Goal: Transaction & Acquisition: Purchase product/service

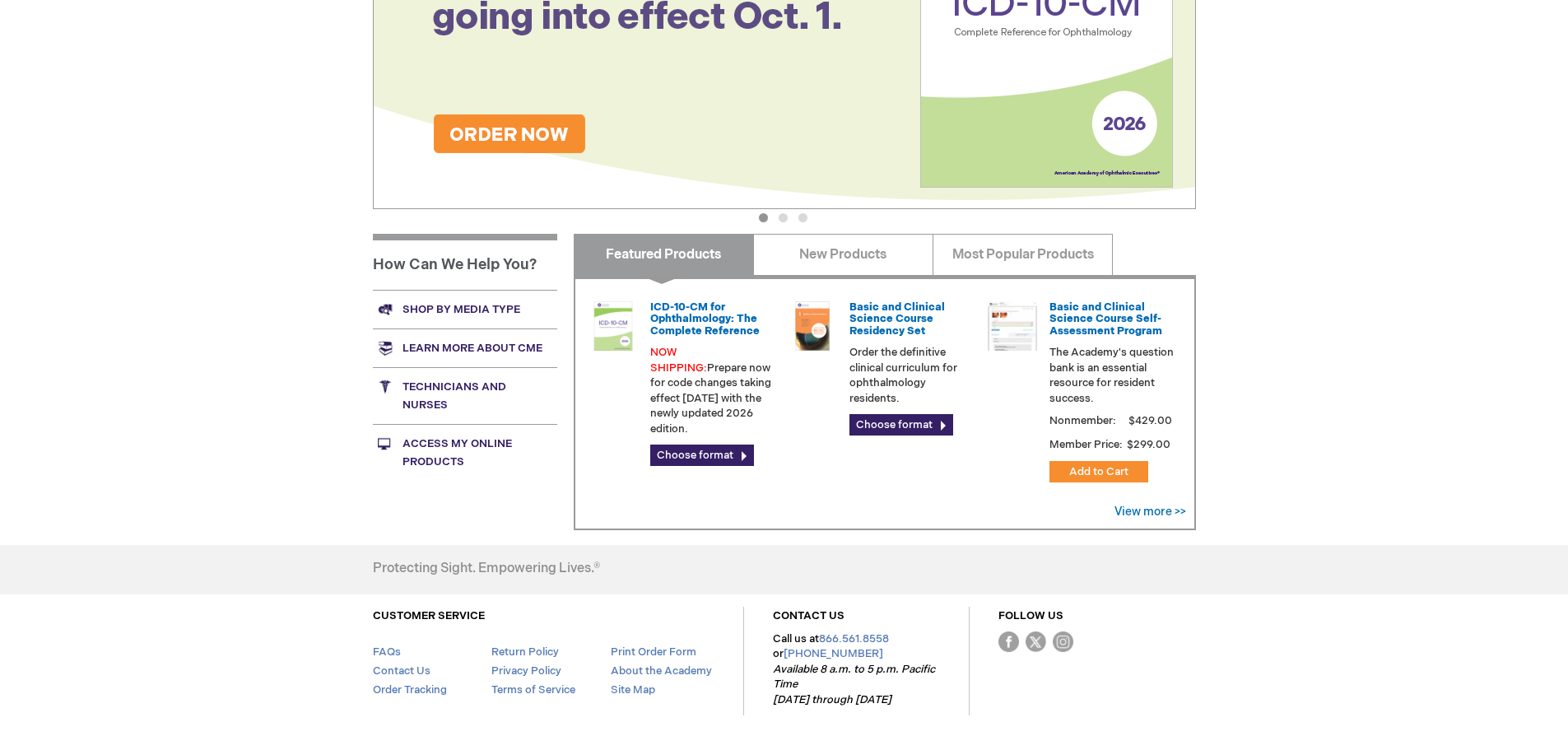
scroll to position [488, 0]
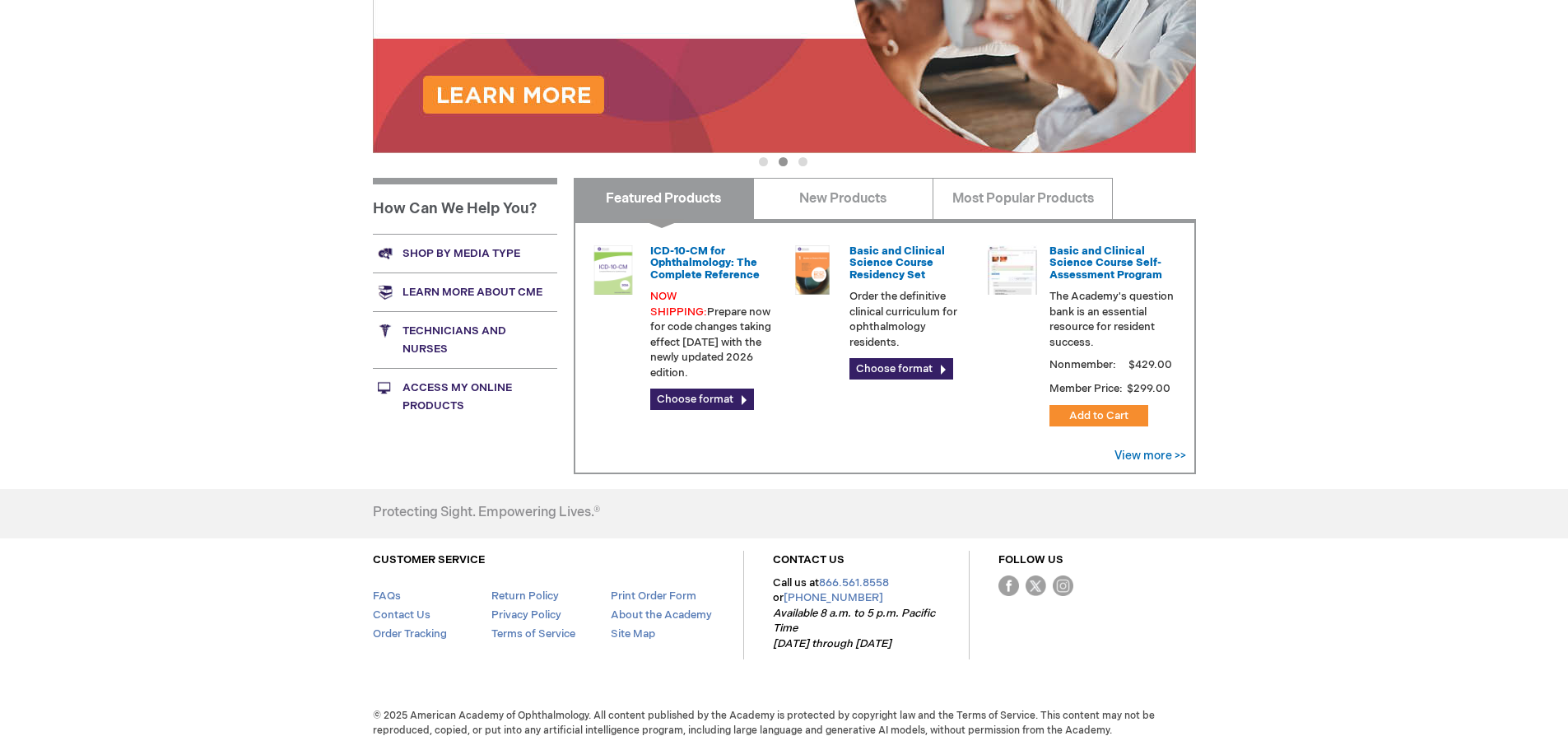
click at [456, 257] on link "Shop by media type" at bounding box center [465, 254] width 185 height 39
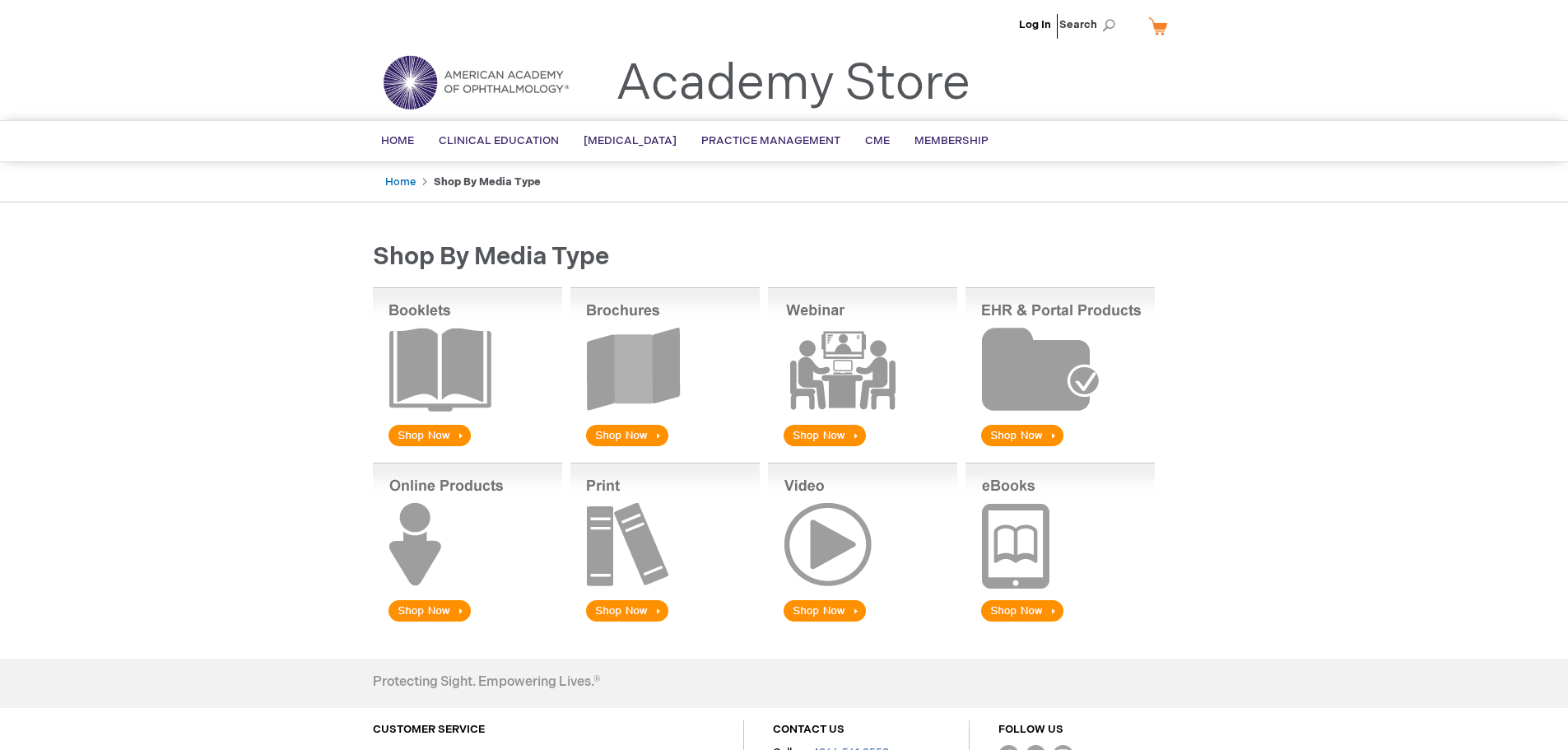
click at [466, 372] on img at bounding box center [467, 368] width 189 height 163
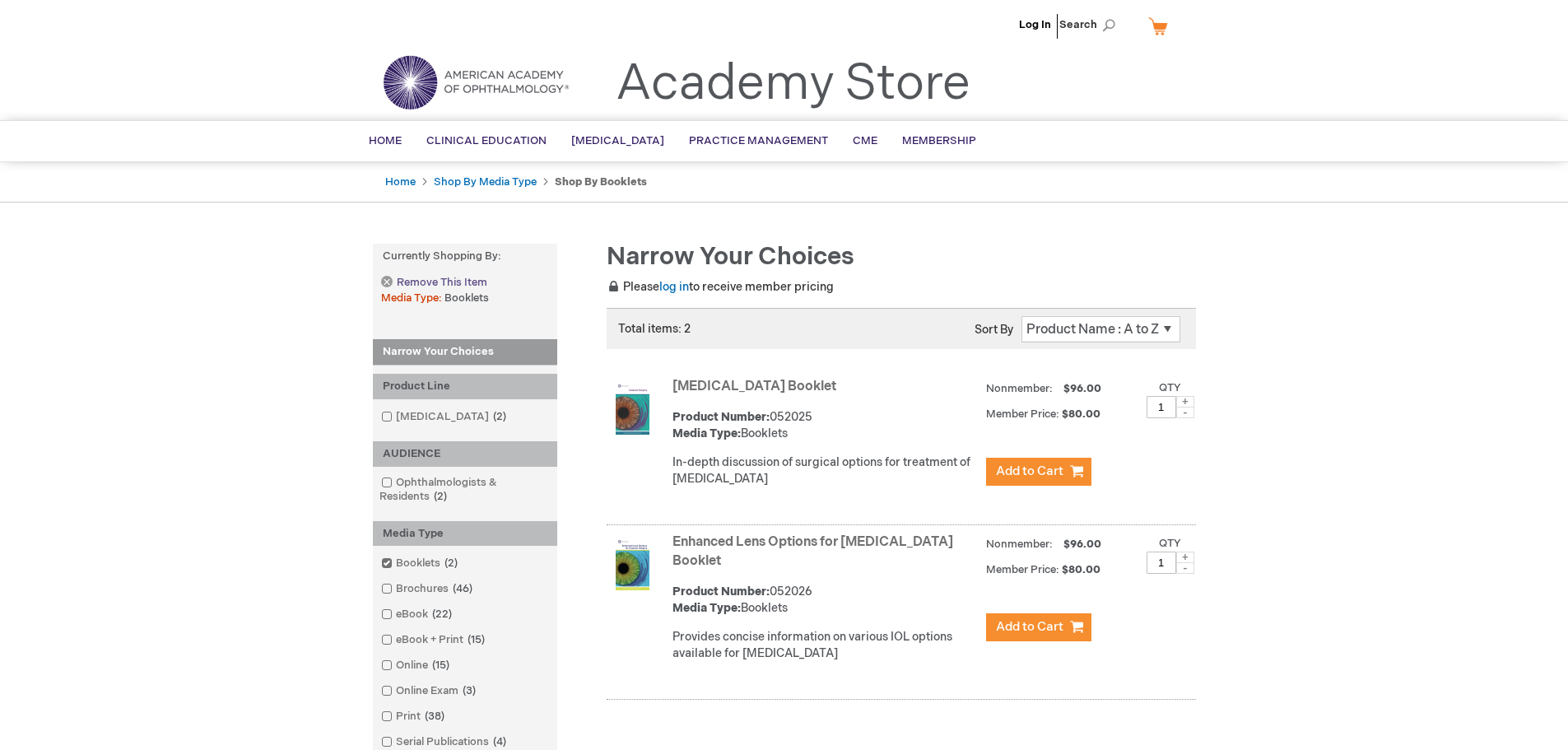
click at [428, 282] on span "Remove This Item" at bounding box center [442, 283] width 91 height 16
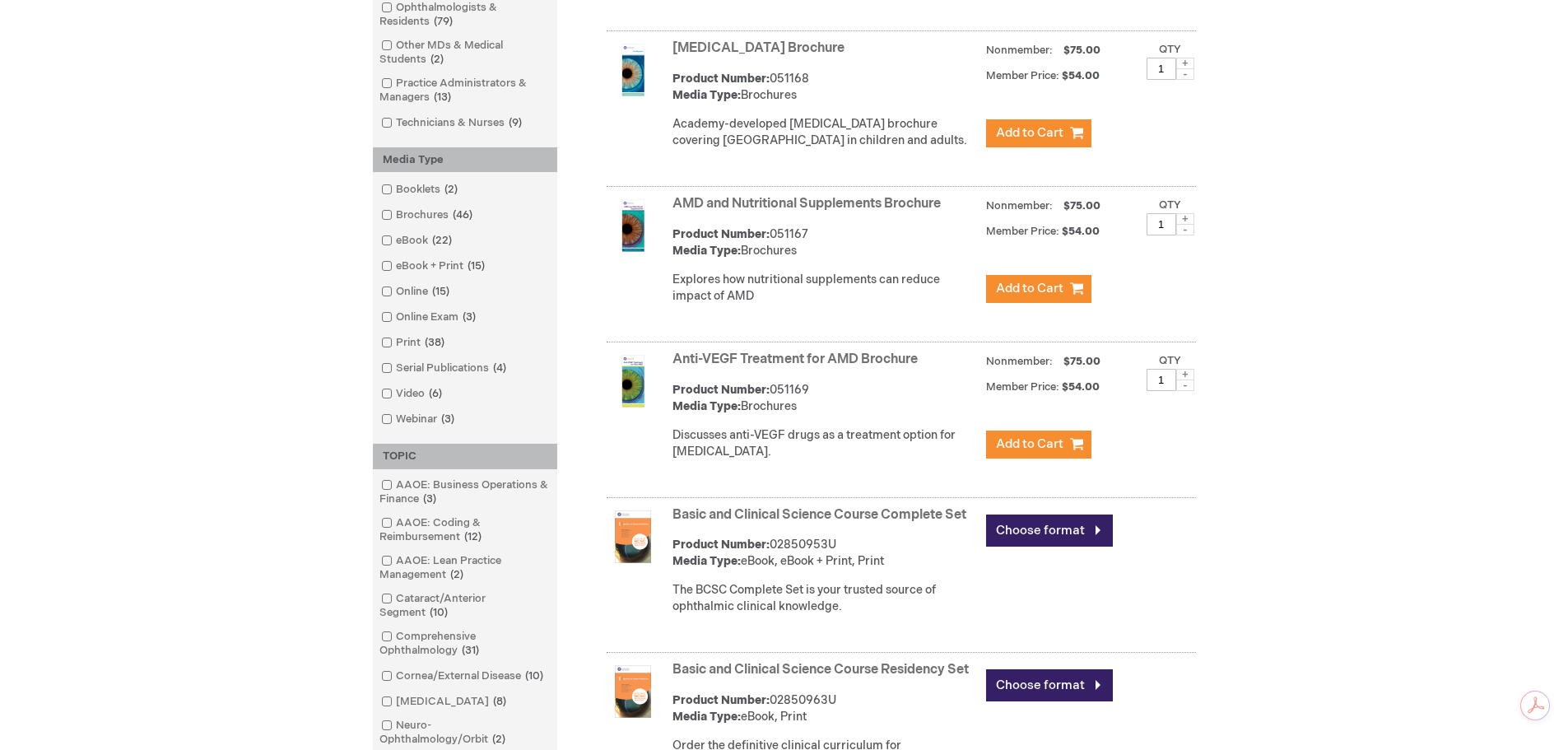
scroll to position [164, 0]
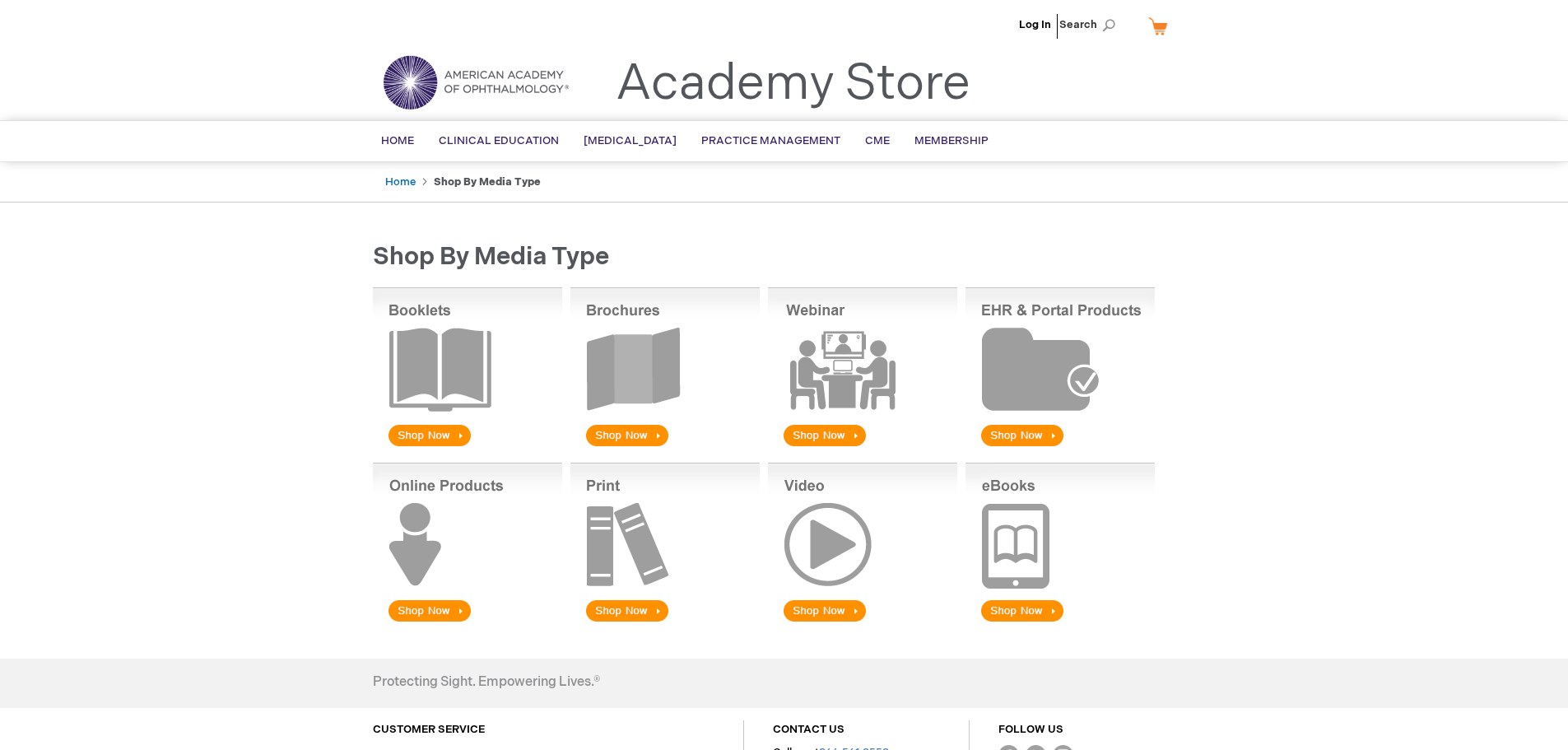
click at [829, 537] on img at bounding box center [862, 544] width 189 height 163
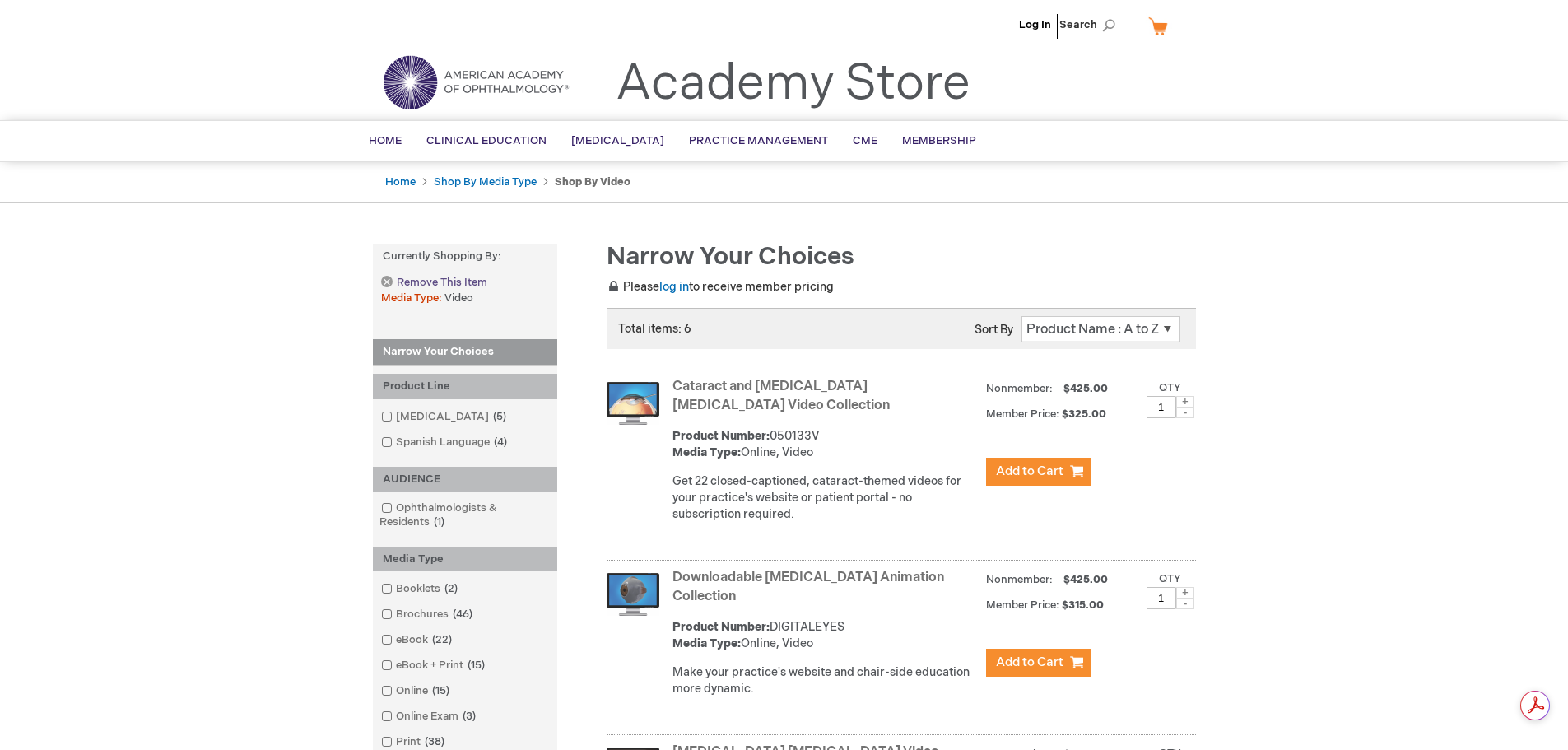
click at [438, 284] on span "Remove This Item" at bounding box center [442, 283] width 91 height 16
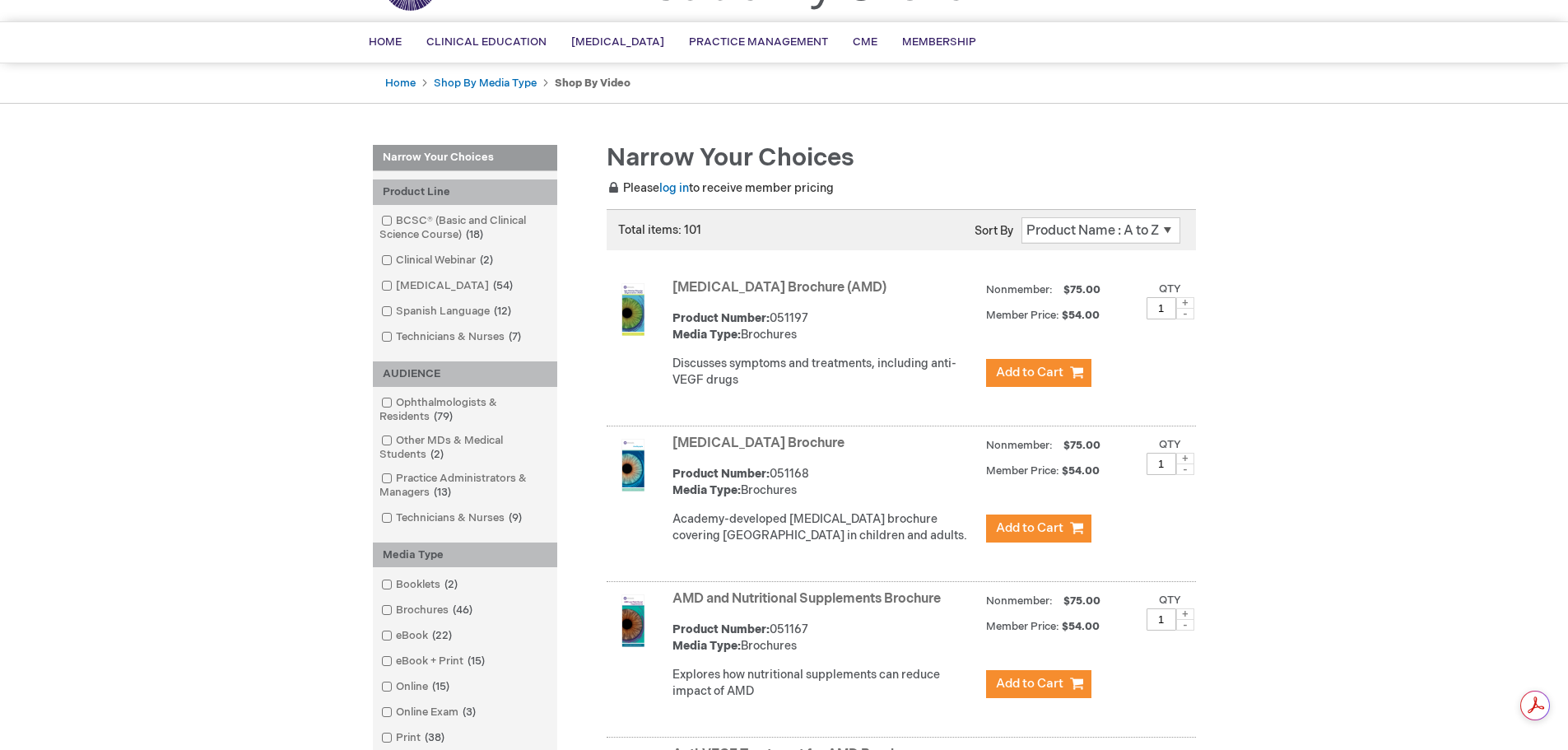
scroll to position [412, 0]
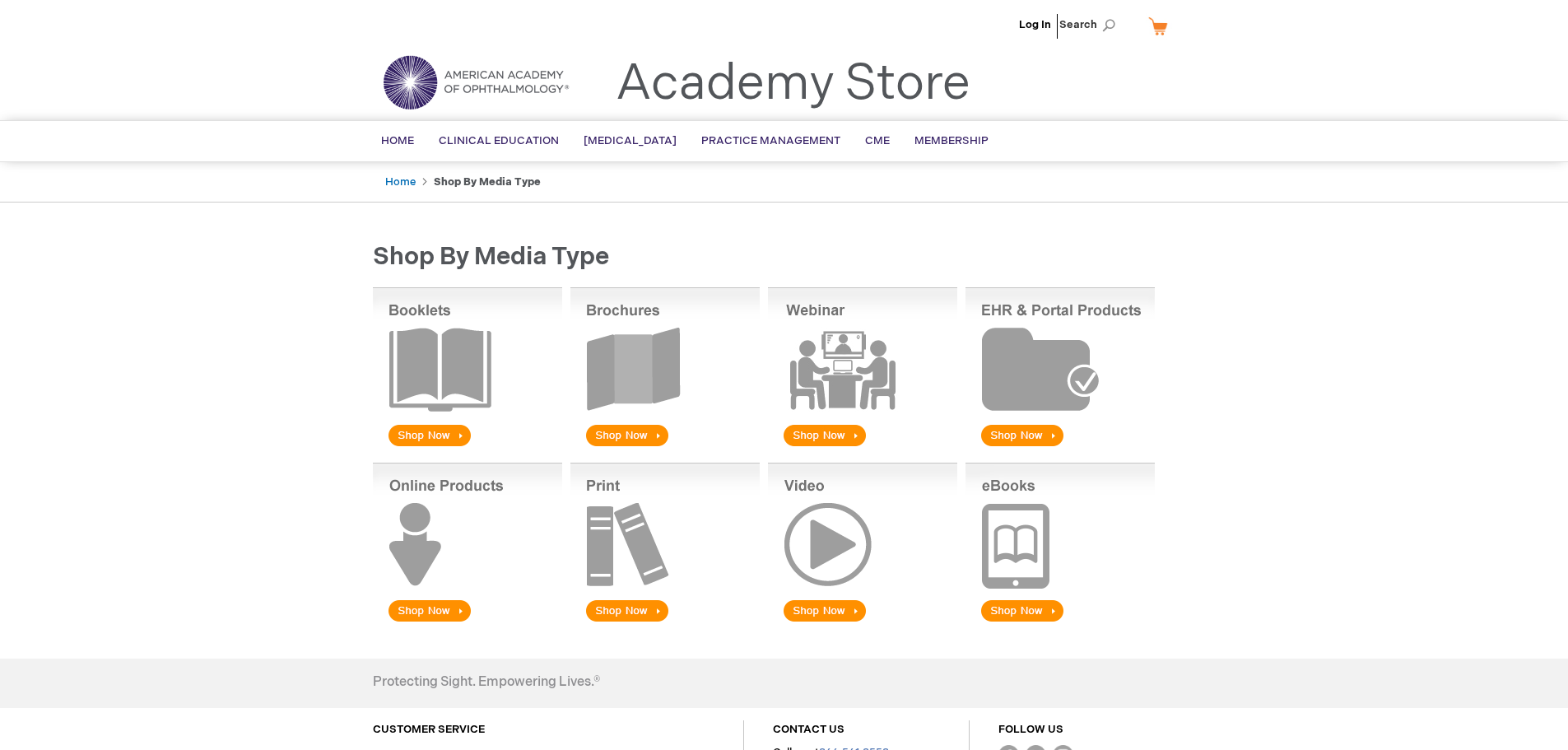
click at [443, 497] on img at bounding box center [467, 544] width 189 height 163
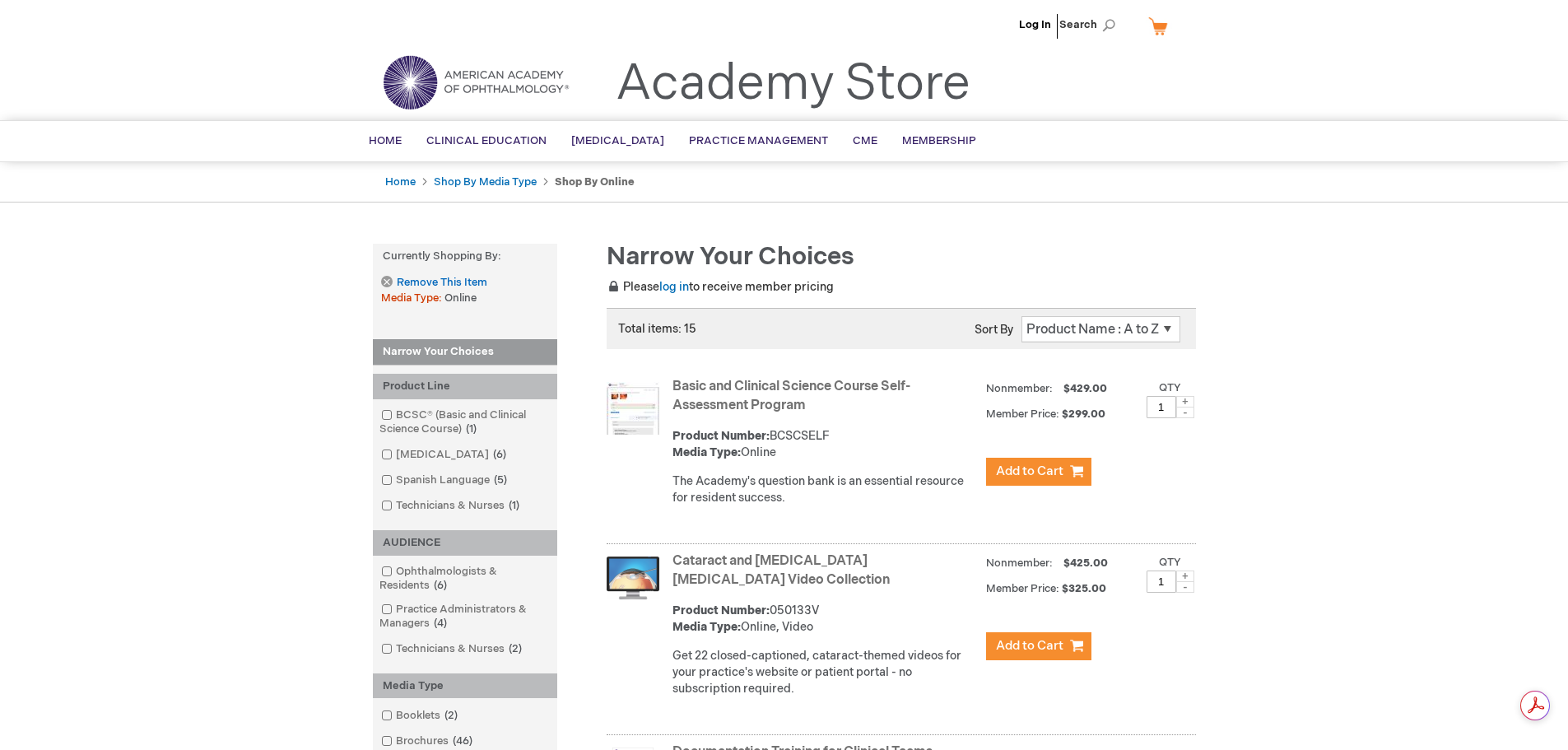
drag, startPoint x: 826, startPoint y: 402, endPoint x: 674, endPoint y: 378, distance: 153.9
click at [674, 378] on strong "Basic and Clinical Science Course Self-Assessment Program" at bounding box center [825, 397] width 306 height 38
drag, startPoint x: 489, startPoint y: 301, endPoint x: 442, endPoint y: 296, distance: 47.3
click at [442, 296] on li "Media Type Online Remove This Item" at bounding box center [465, 289] width 168 height 33
